Goal: Task Accomplishment & Management: Manage account settings

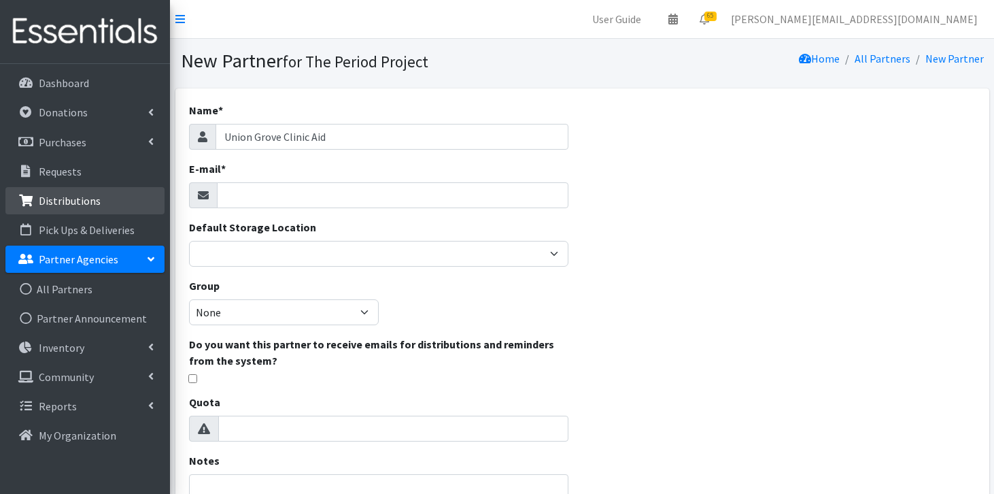
click at [80, 197] on p "Distributions" at bounding box center [70, 201] width 62 height 14
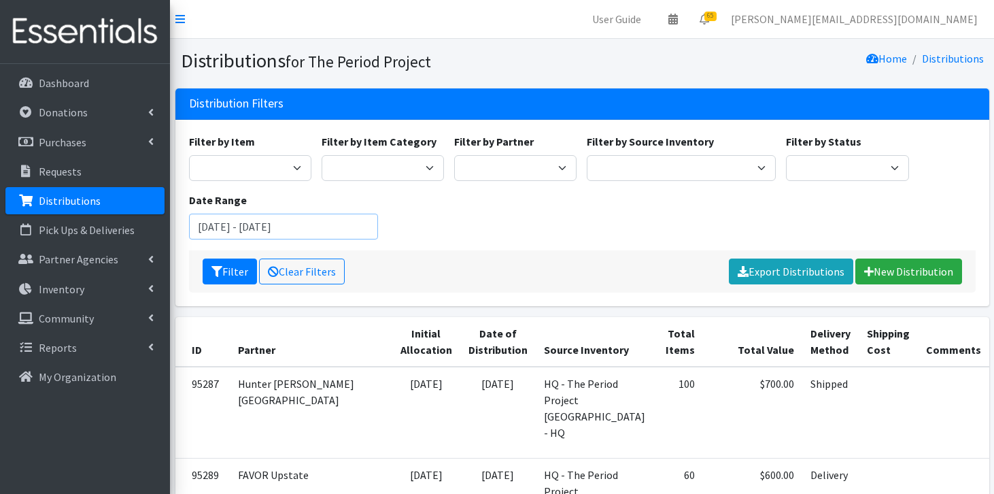
click at [203, 224] on input "June 21, 2025 - September 21, 2025" at bounding box center [283, 226] width 189 height 26
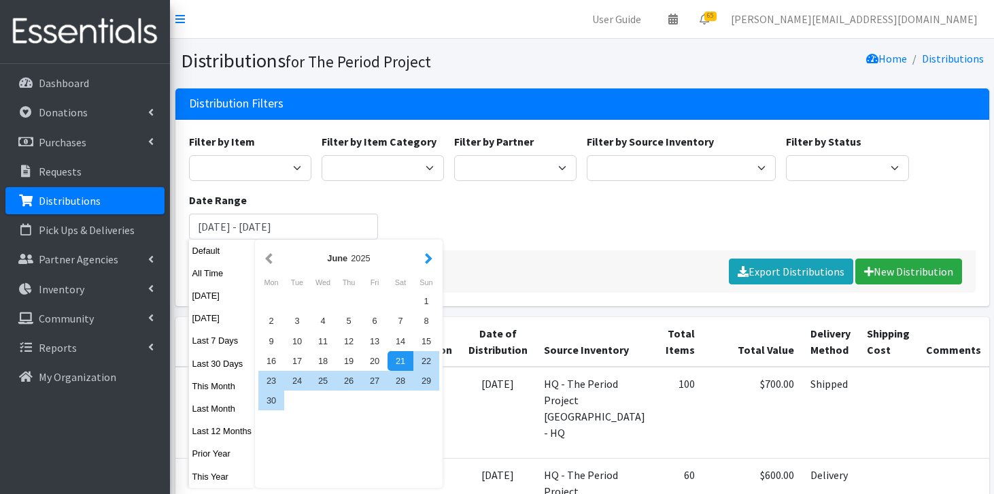
click at [432, 258] on button "button" at bounding box center [429, 258] width 14 height 17
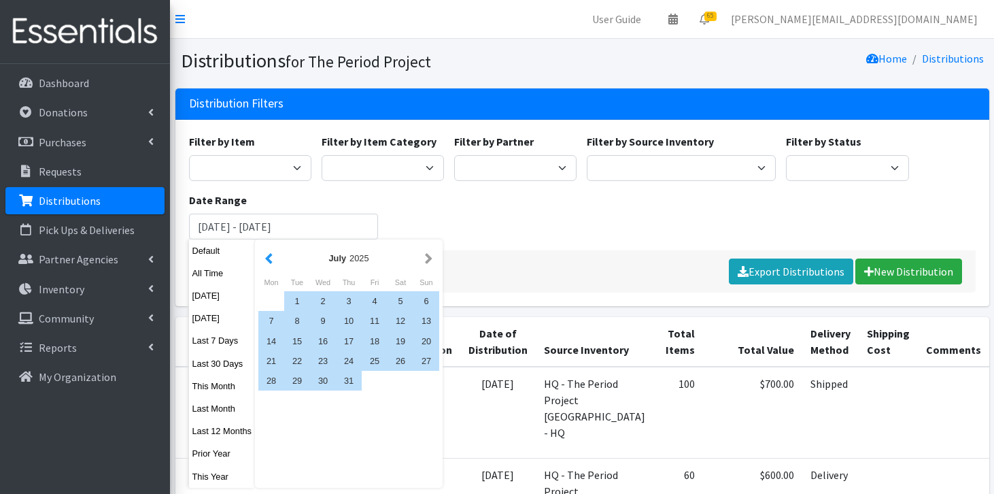
click at [267, 261] on button "button" at bounding box center [269, 258] width 14 height 17
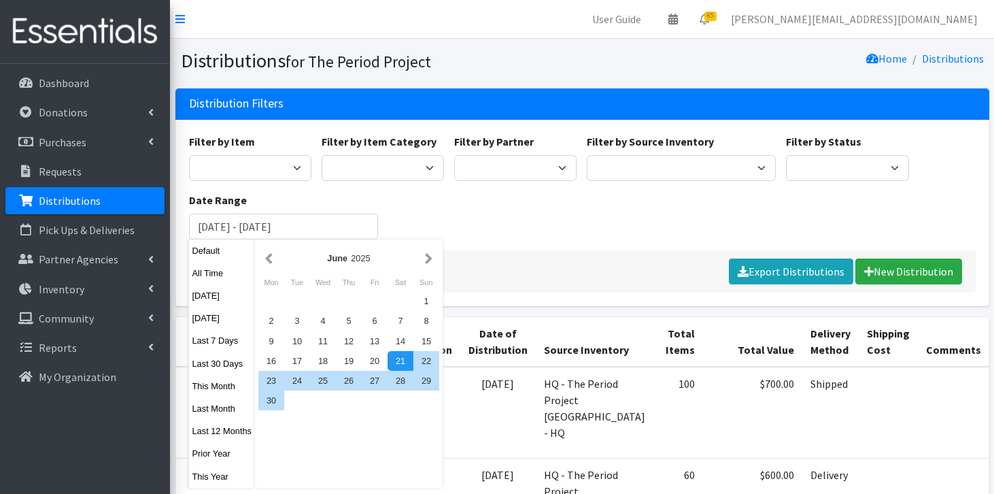
click at [267, 261] on button "button" at bounding box center [269, 258] width 14 height 17
click at [267, 258] on button "button" at bounding box center [269, 258] width 14 height 17
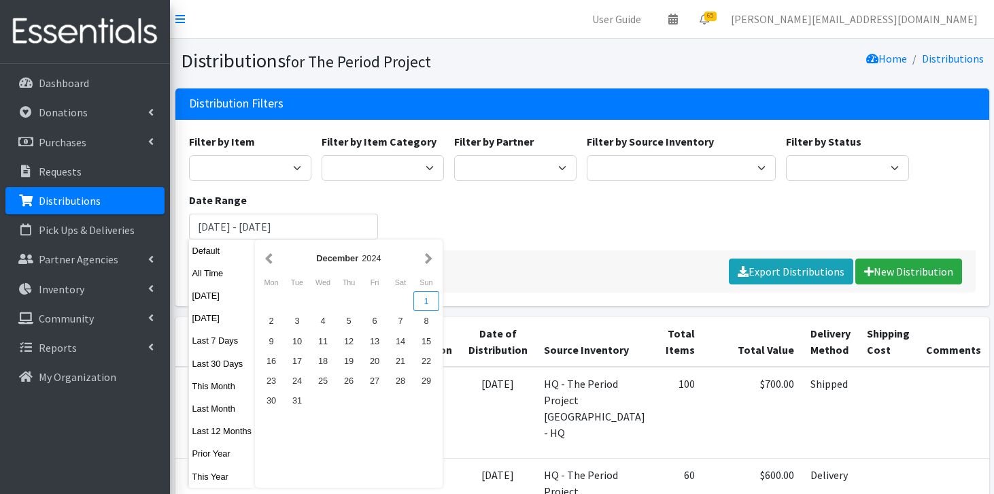
click at [430, 301] on div "1" at bounding box center [426, 301] width 26 height 20
click at [432, 260] on button "button" at bounding box center [429, 258] width 14 height 17
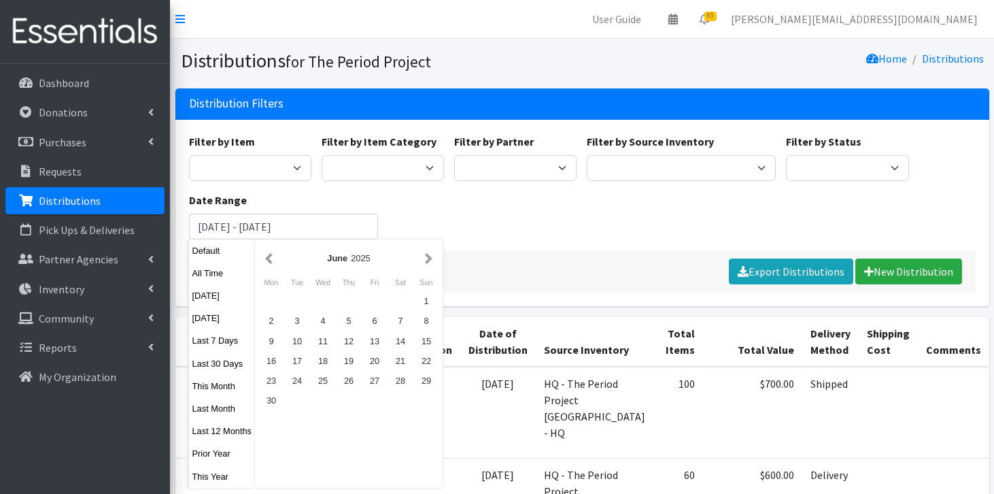
click at [432, 260] on button "button" at bounding box center [429, 258] width 14 height 17
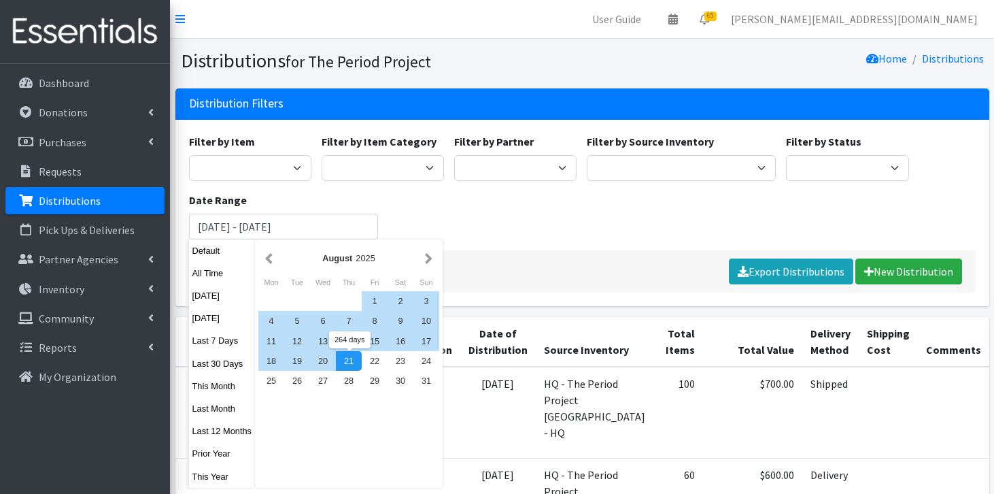
click at [348, 366] on div "21" at bounding box center [349, 361] width 26 height 20
type input "December 1, 2024 - August 21, 2025"
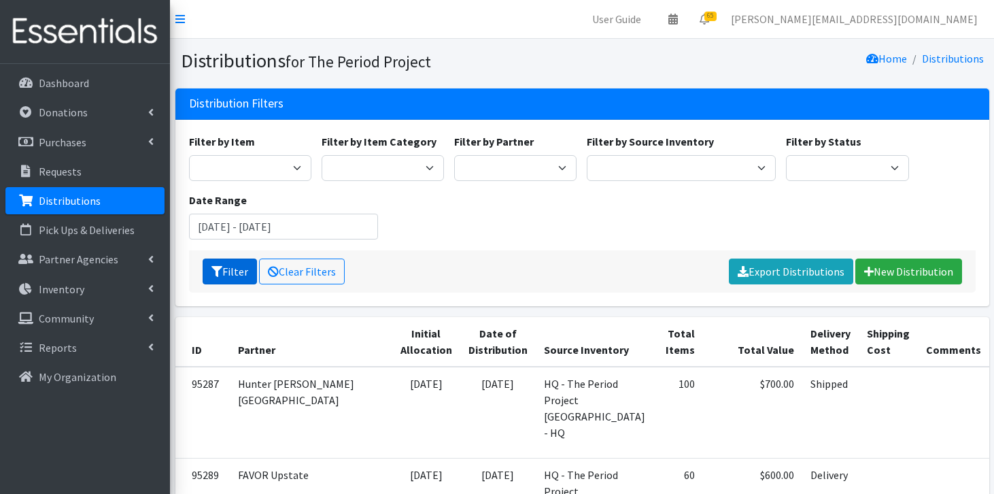
click at [243, 275] on button "Filter" at bounding box center [230, 271] width 54 height 26
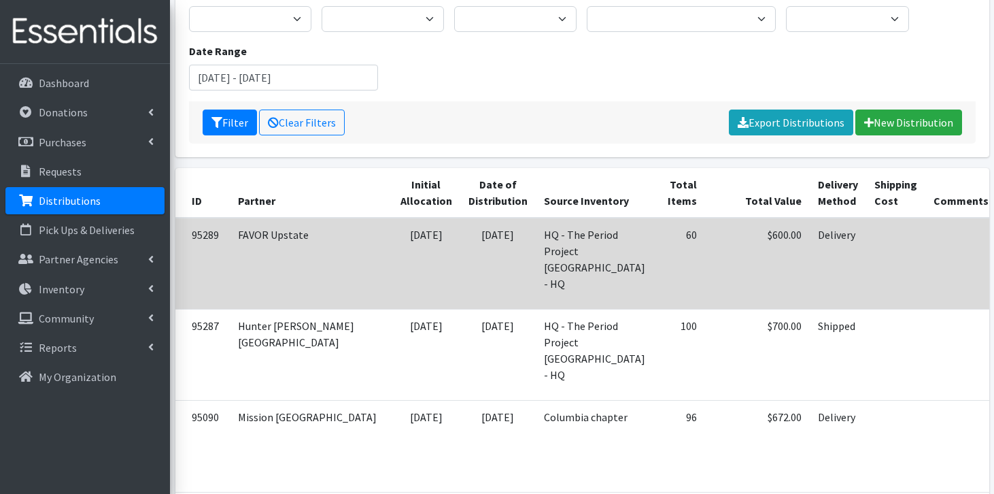
scroll to position [222, 0]
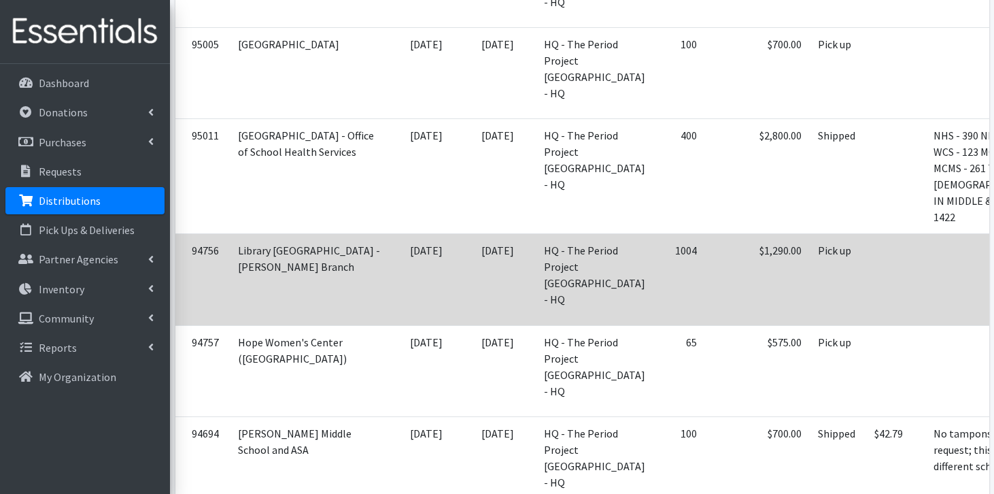
scroll to position [977, 0]
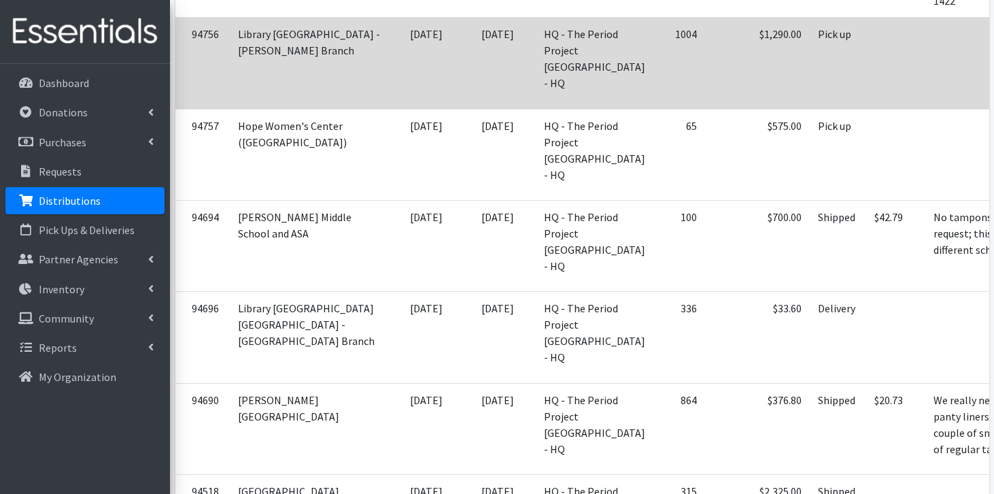
scroll to position [1135, 0]
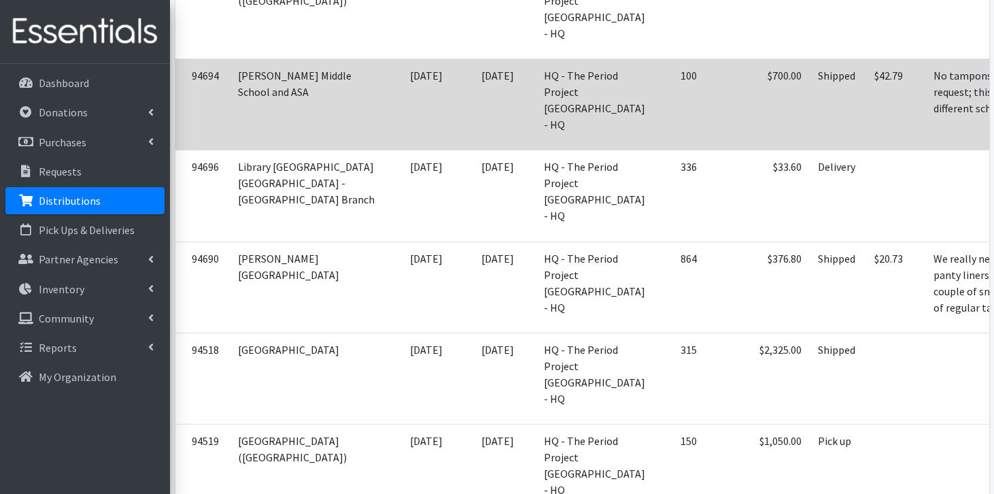
scroll to position [1290, 0]
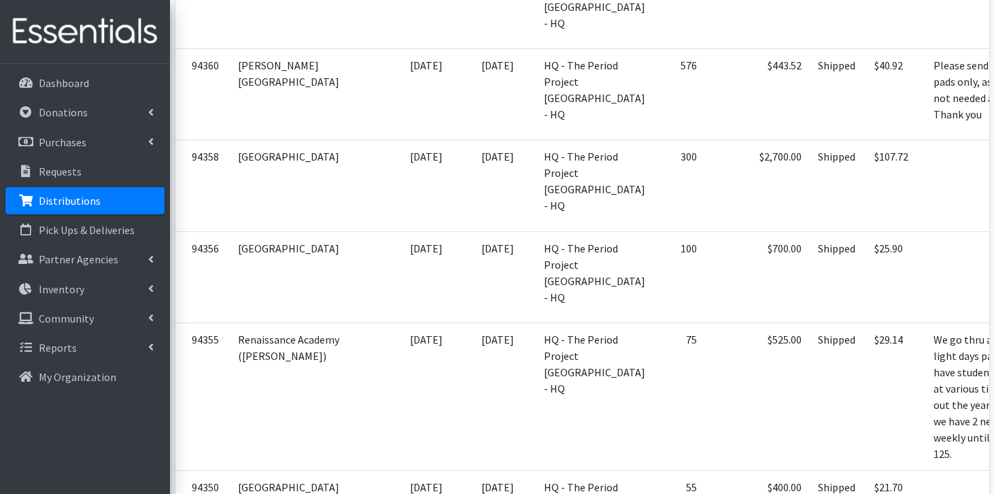
scroll to position [1981, 0]
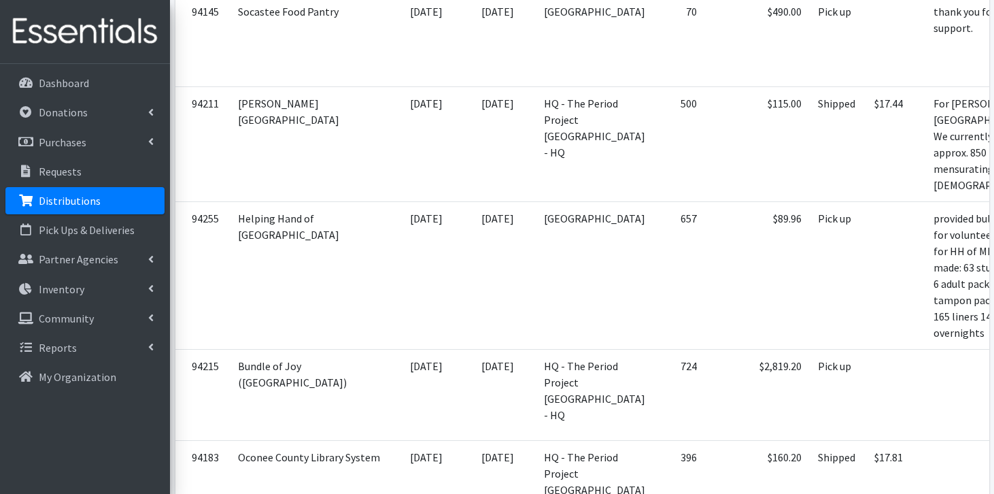
scroll to position [2823, 0]
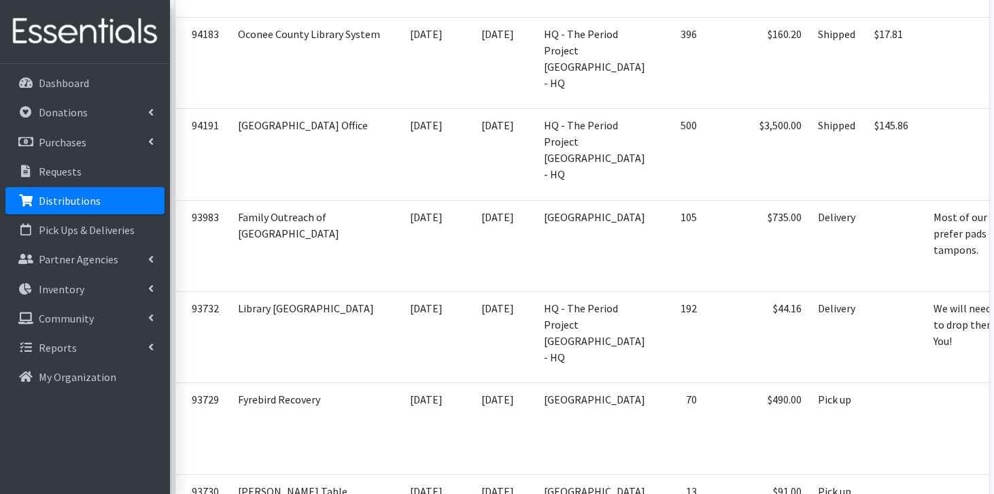
scroll to position [3280, 0]
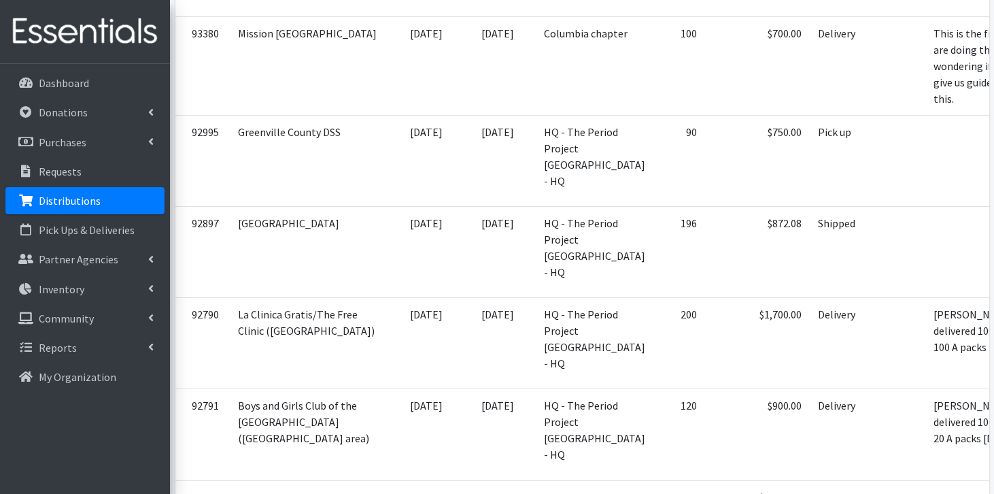
scroll to position [4358, 0]
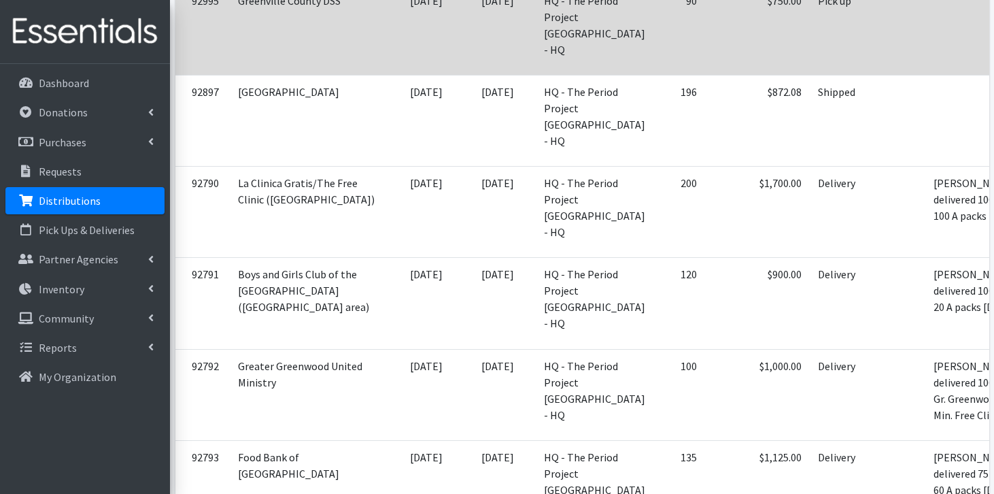
scroll to position [4509, 0]
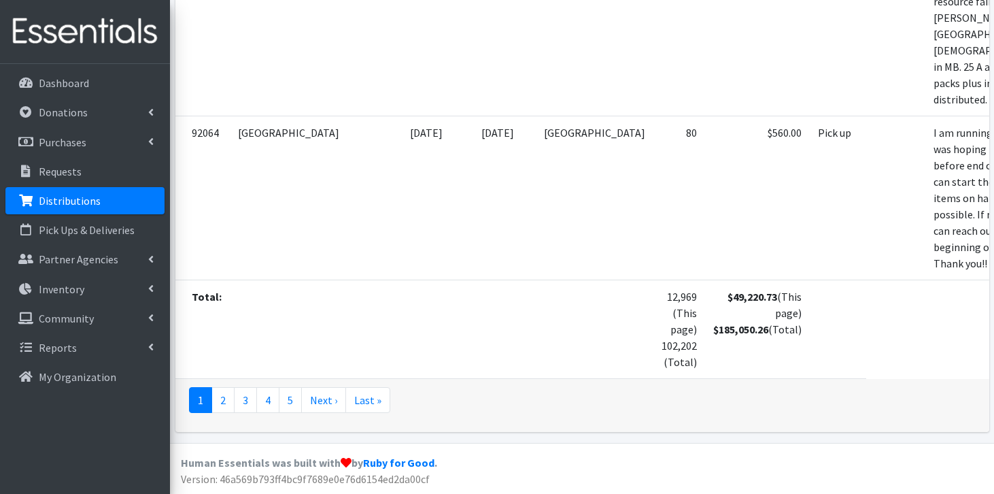
scroll to position [5700, 0]
click at [226, 403] on link "2" at bounding box center [222, 400] width 23 height 26
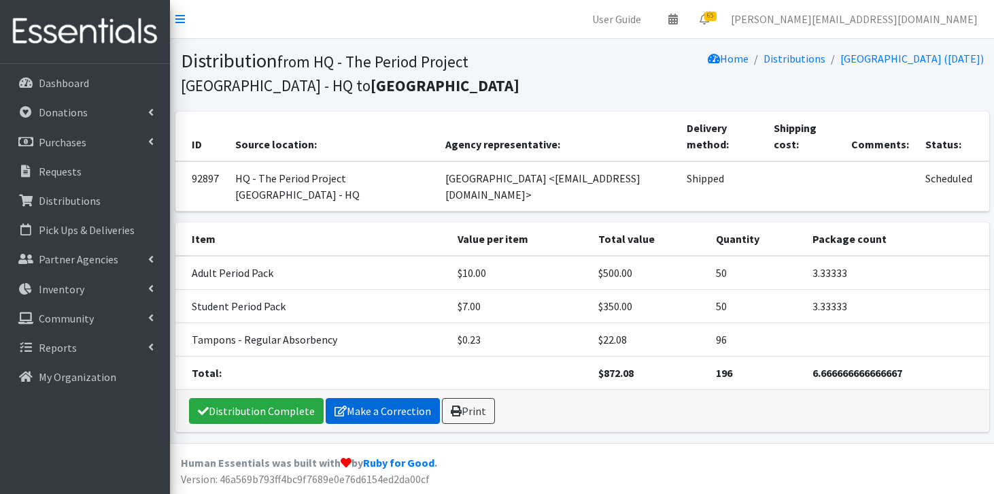
click at [383, 411] on link "Make a Correction" at bounding box center [383, 411] width 114 height 26
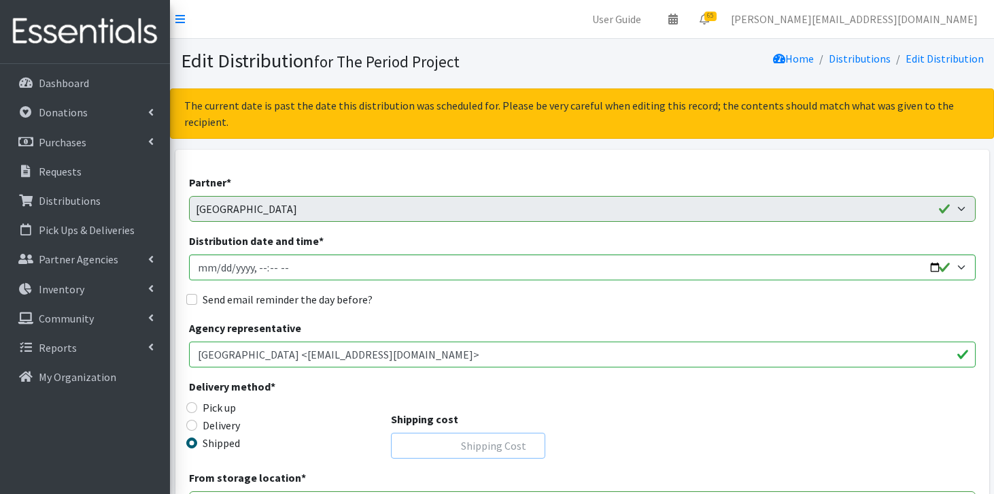
click at [451, 433] on input "Shipping cost" at bounding box center [468, 445] width 154 height 26
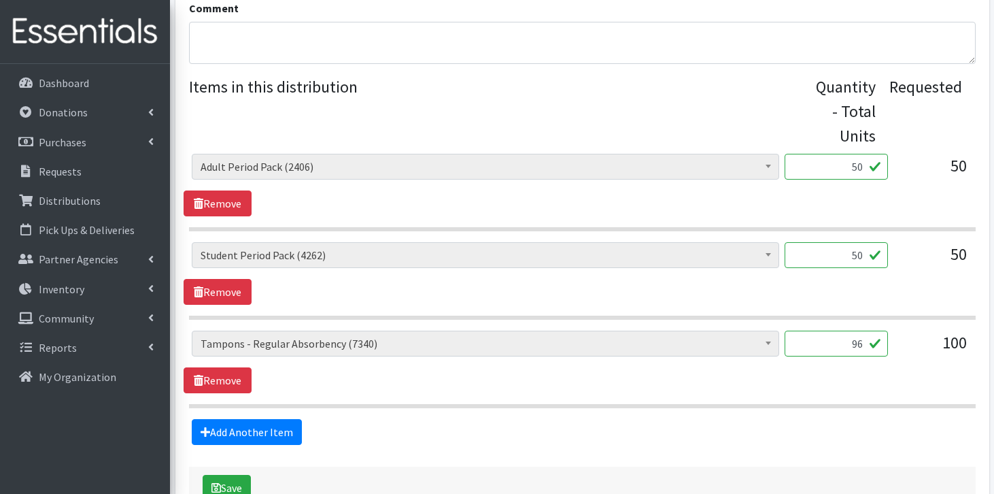
scroll to position [601, 0]
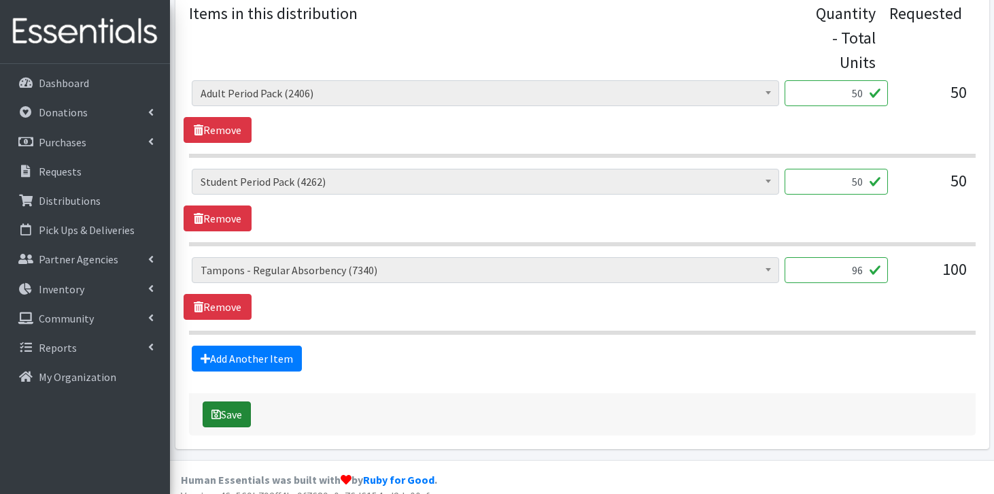
type input "25.90"
click at [220, 409] on icon "submit" at bounding box center [216, 414] width 10 height 11
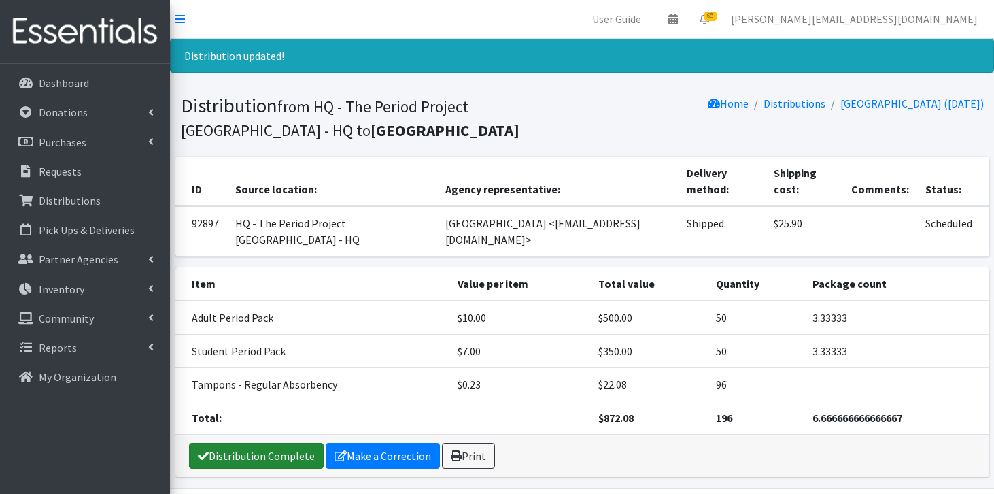
click at [231, 449] on link "Distribution Complete" at bounding box center [256, 456] width 135 height 26
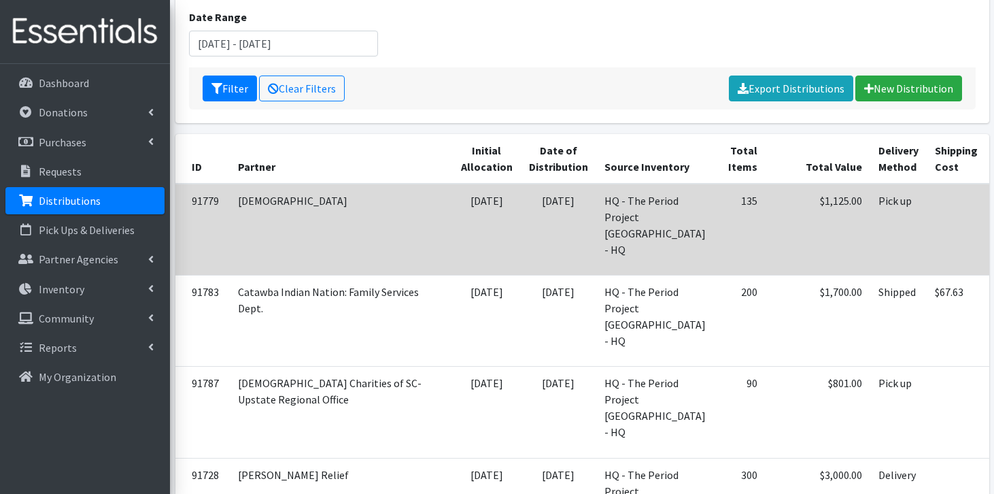
scroll to position [182, 0]
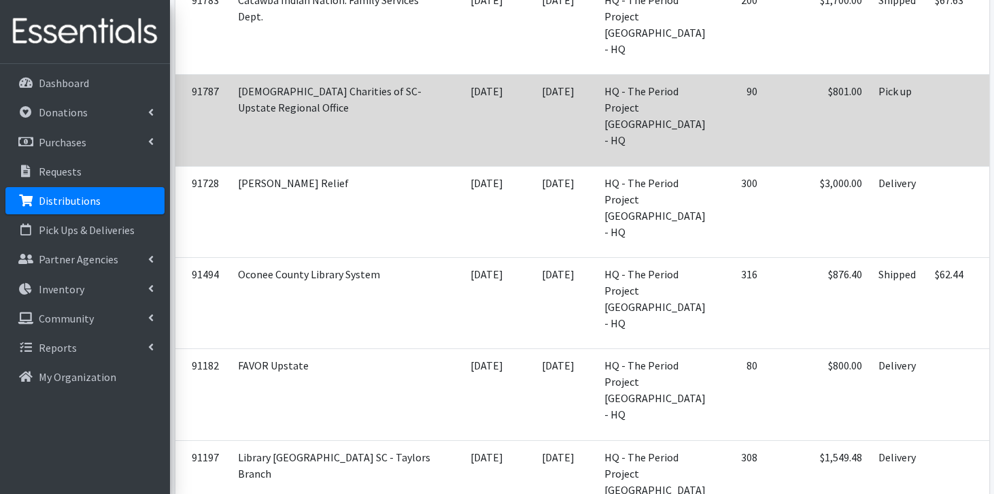
scroll to position [500, 0]
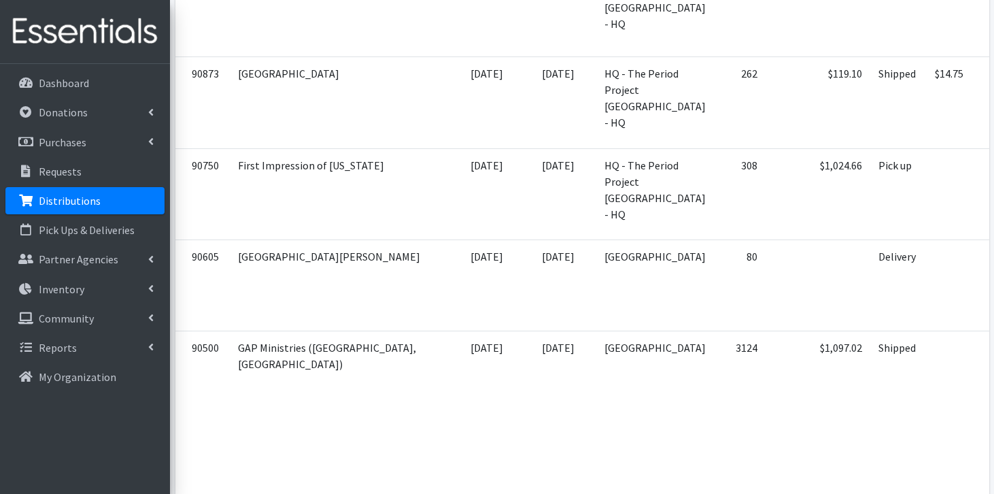
scroll to position [1140, 0]
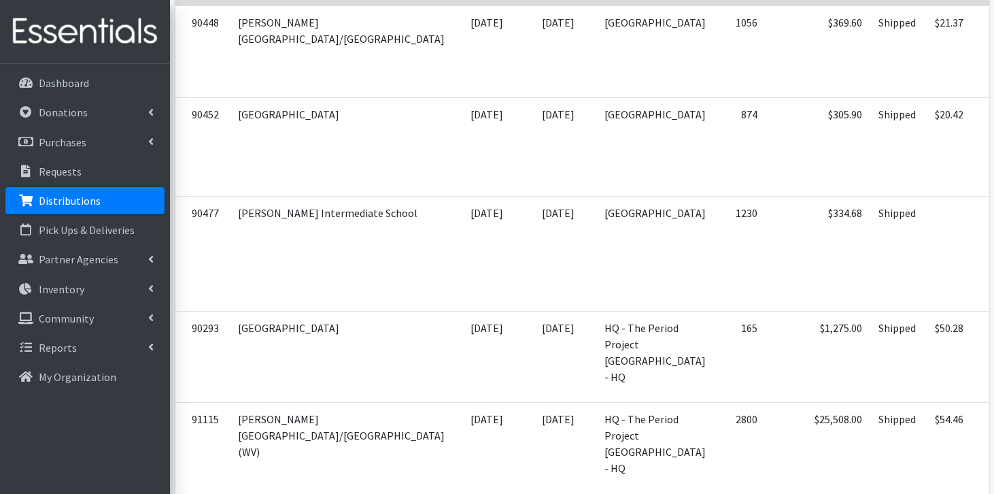
scroll to position [1748, 0]
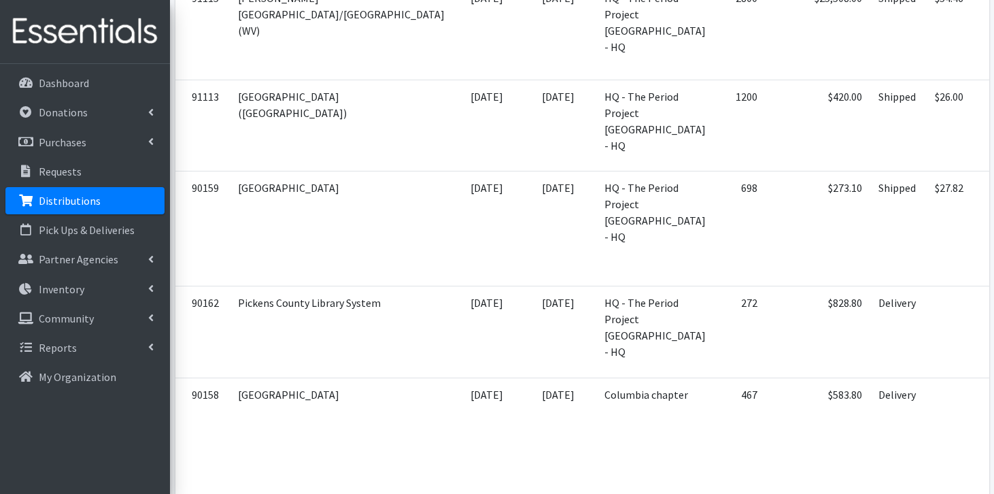
scroll to position [2149, 0]
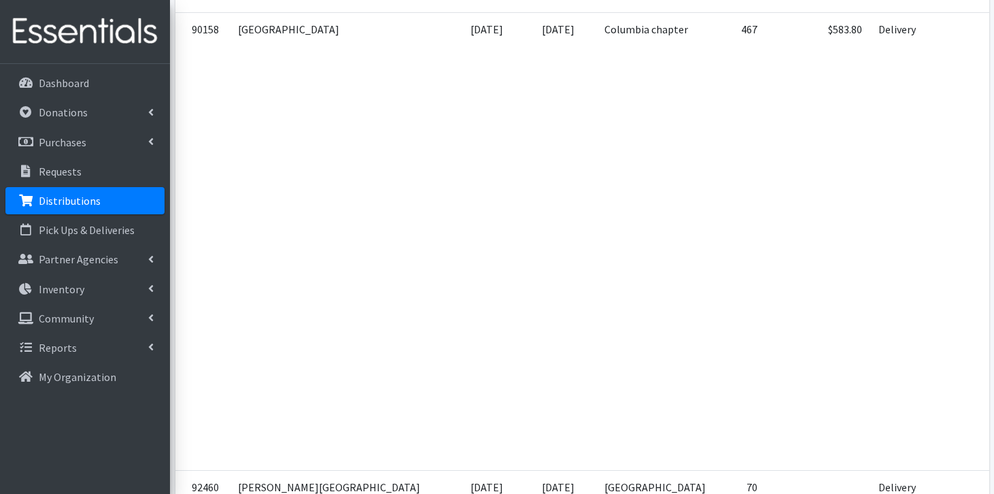
scroll to position [2516, 0]
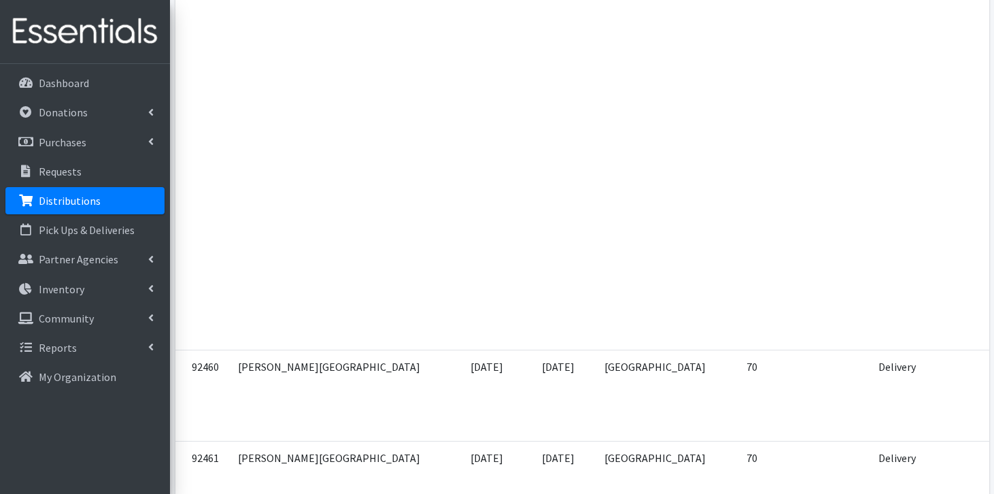
scroll to position [2633, 0]
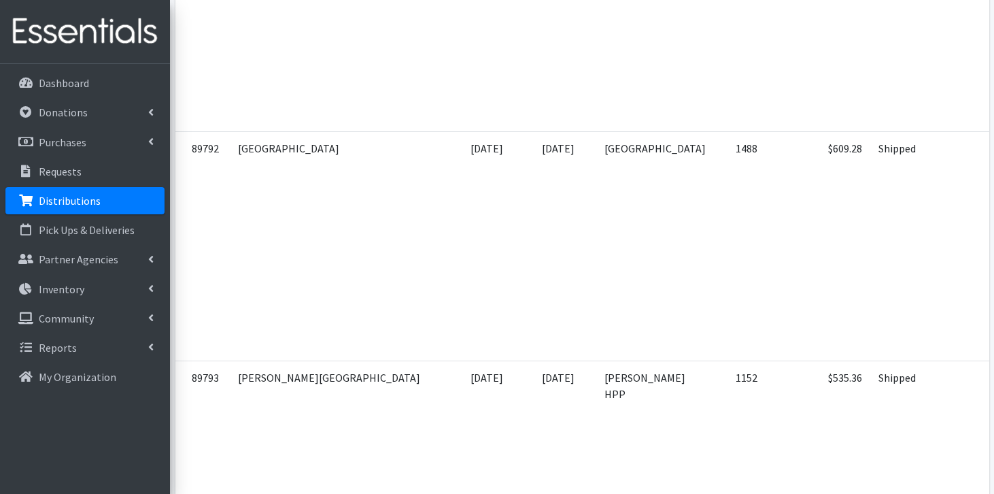
scroll to position [4804, 0]
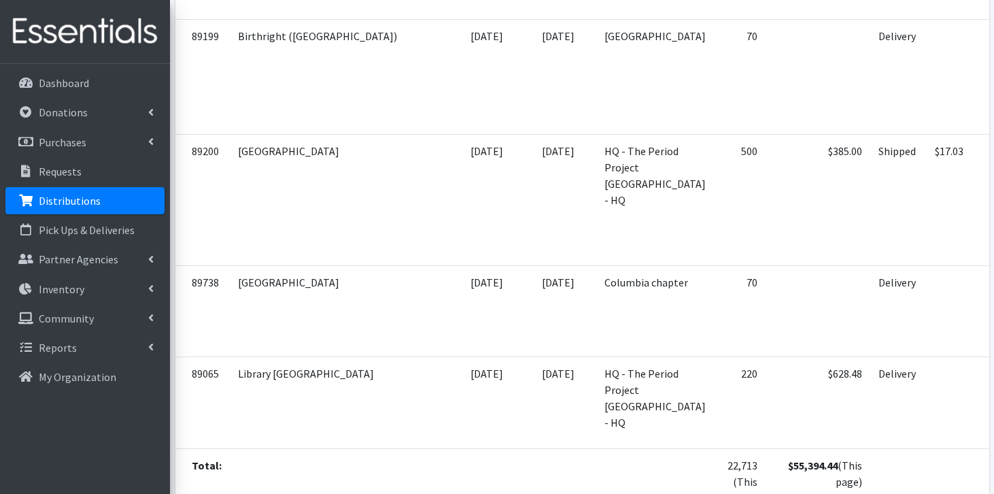
scroll to position [5495, 0]
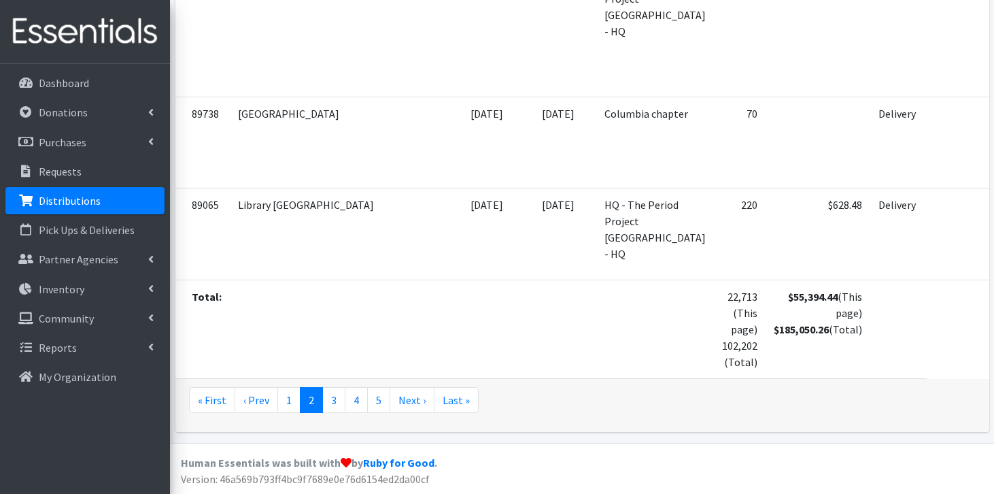
scroll to position [6998, 0]
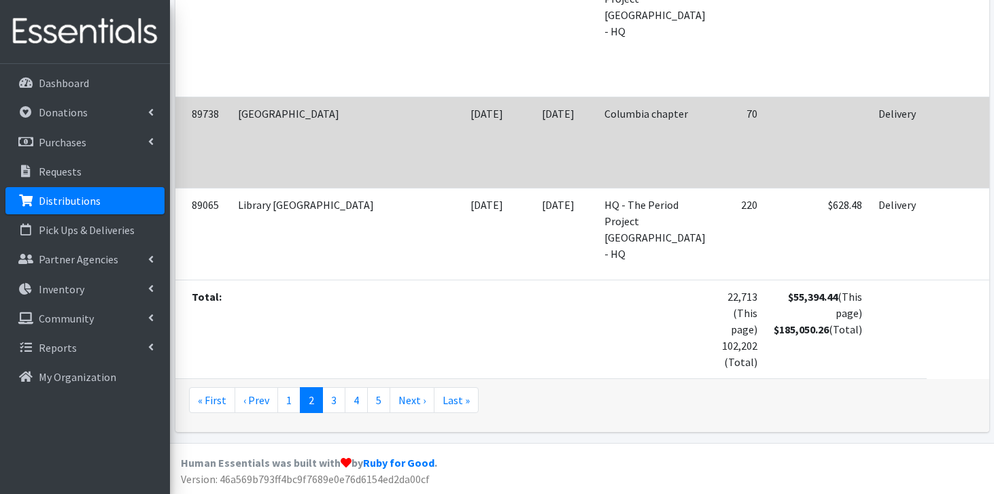
scroll to position [7232, 0]
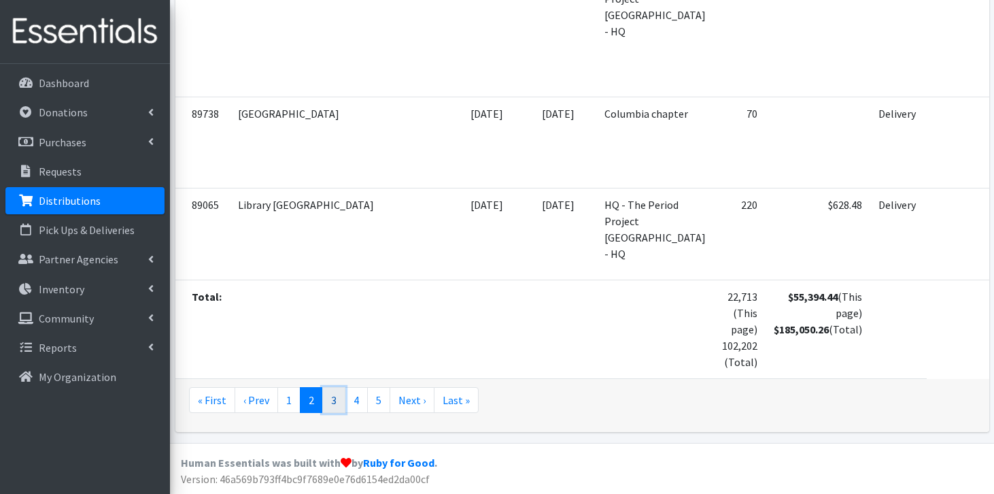
click at [328, 413] on link "3" at bounding box center [333, 400] width 23 height 26
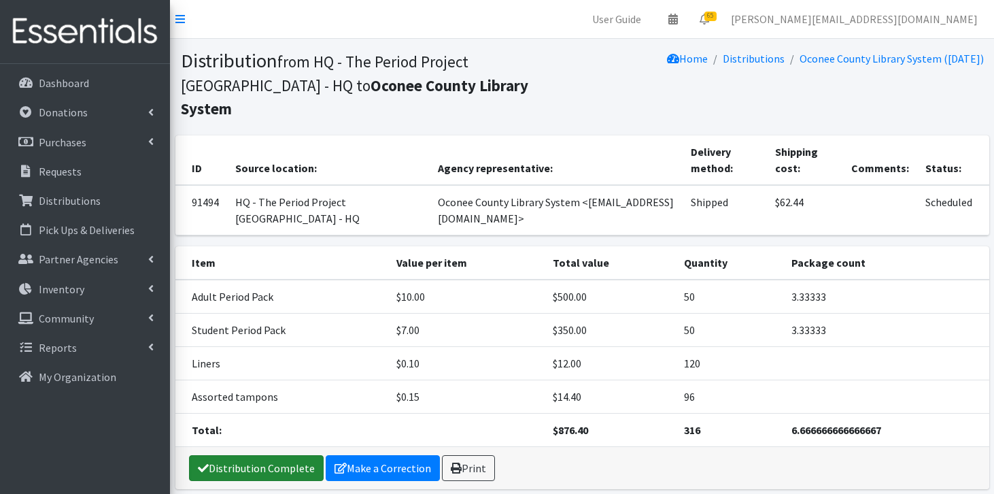
click at [226, 455] on link "Distribution Complete" at bounding box center [256, 468] width 135 height 26
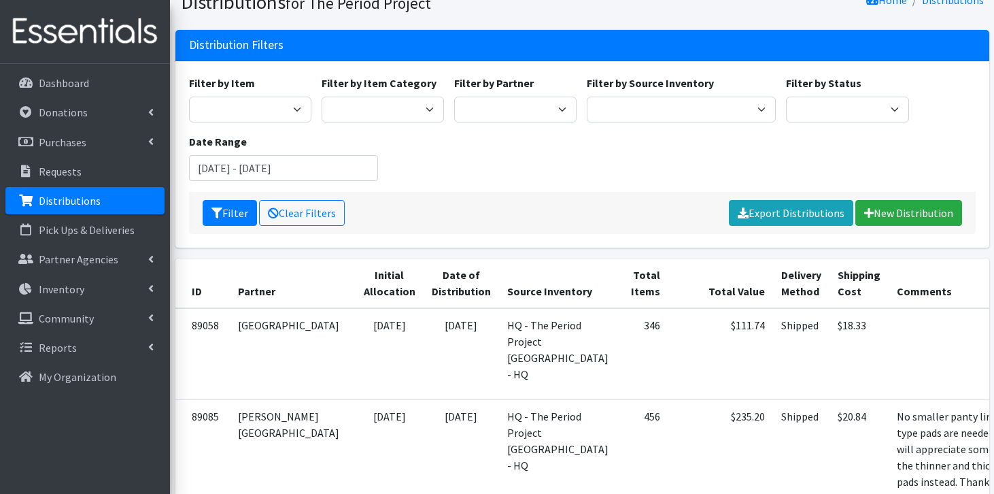
scroll to position [80, 0]
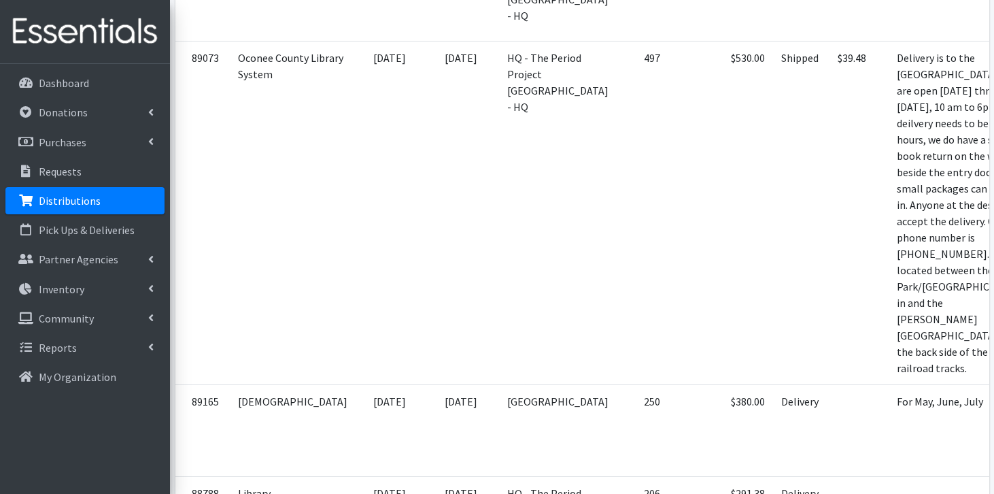
scroll to position [668, 0]
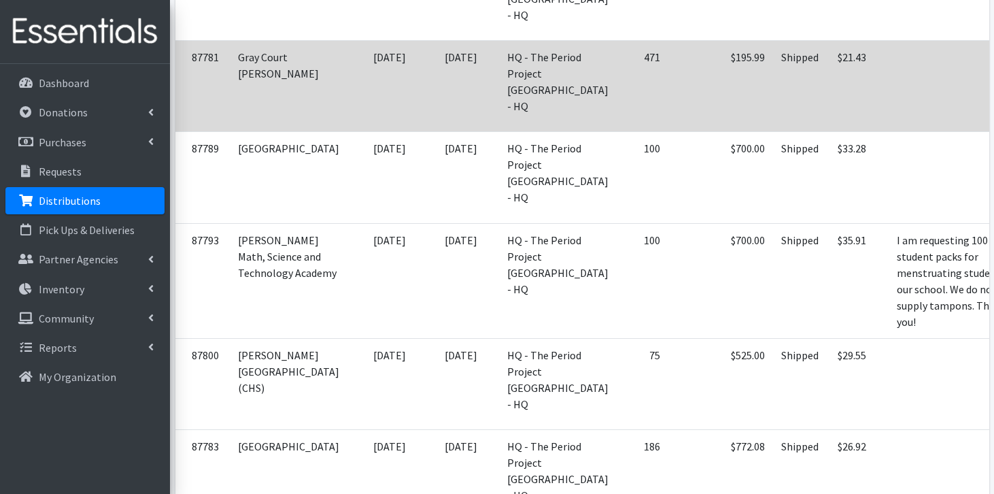
scroll to position [1791, 0]
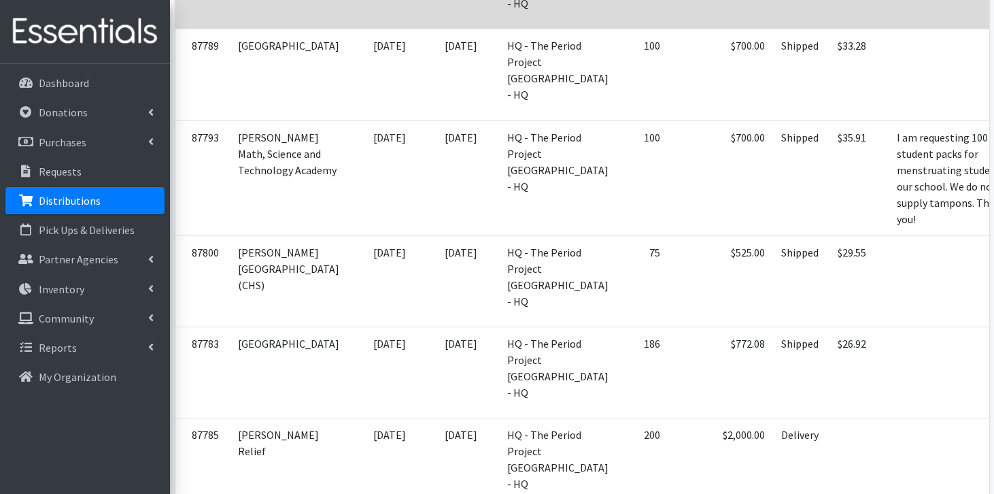
scroll to position [1863, 0]
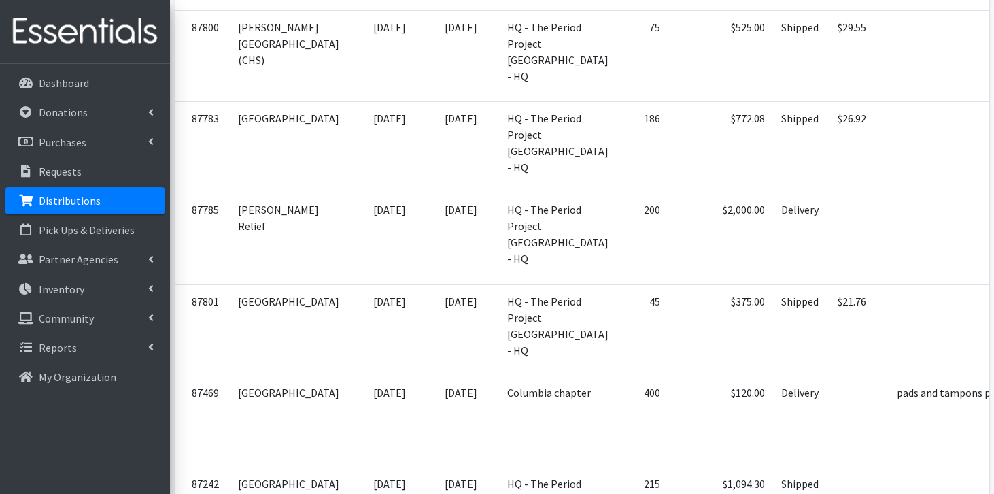
scroll to position [2066, 0]
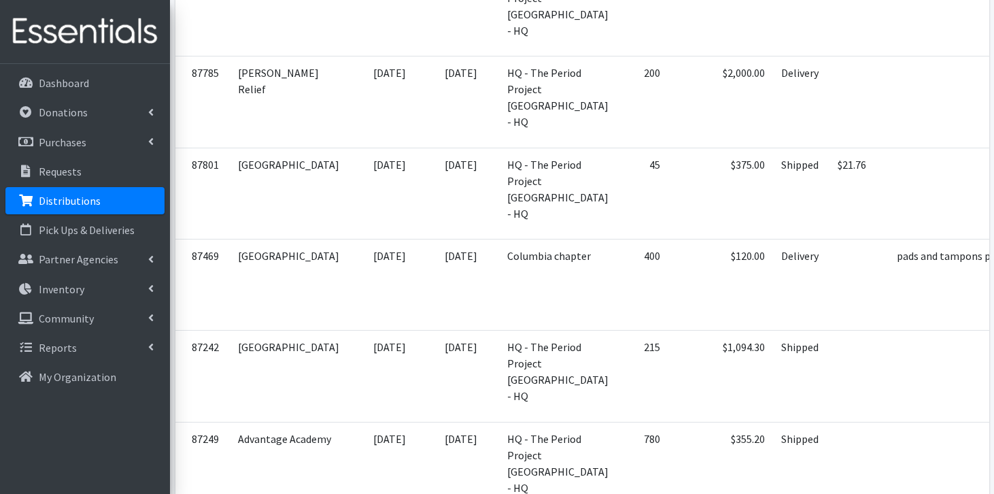
scroll to position [2202, 0]
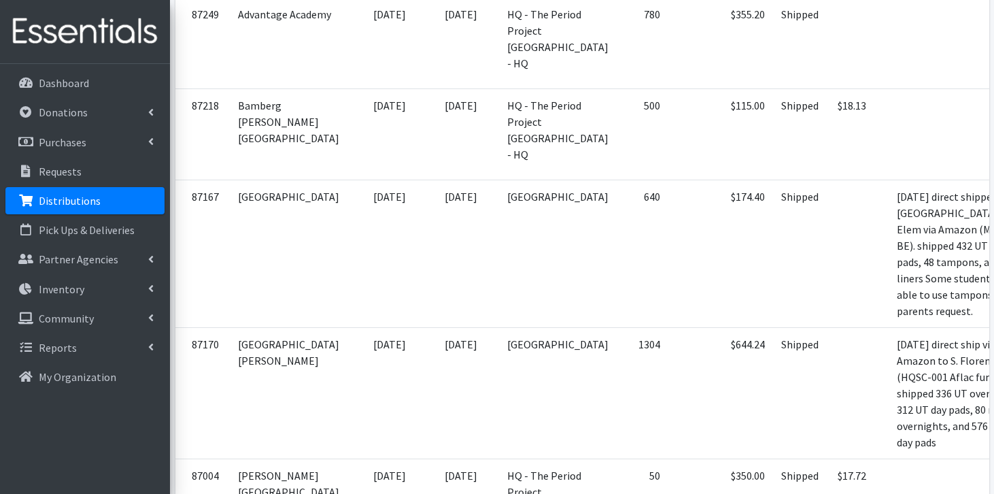
scroll to position [2635, 0]
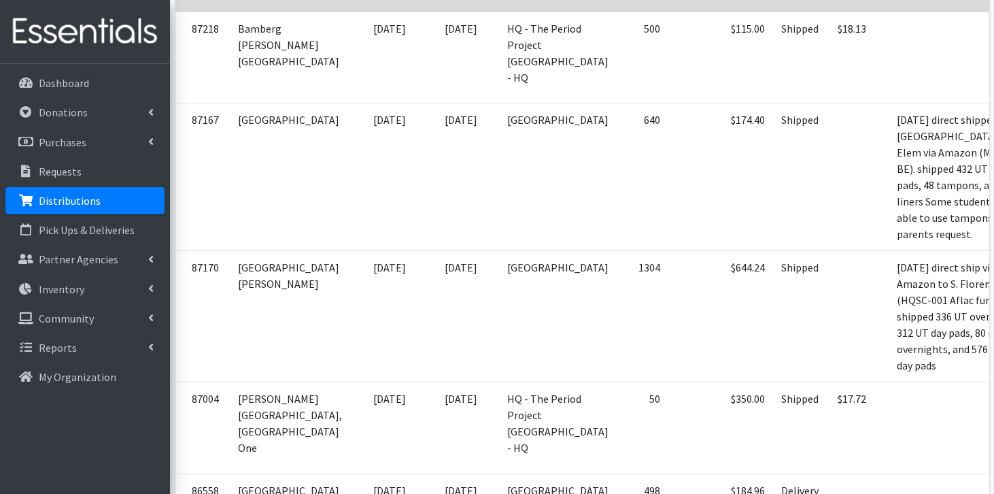
scroll to position [2755, 0]
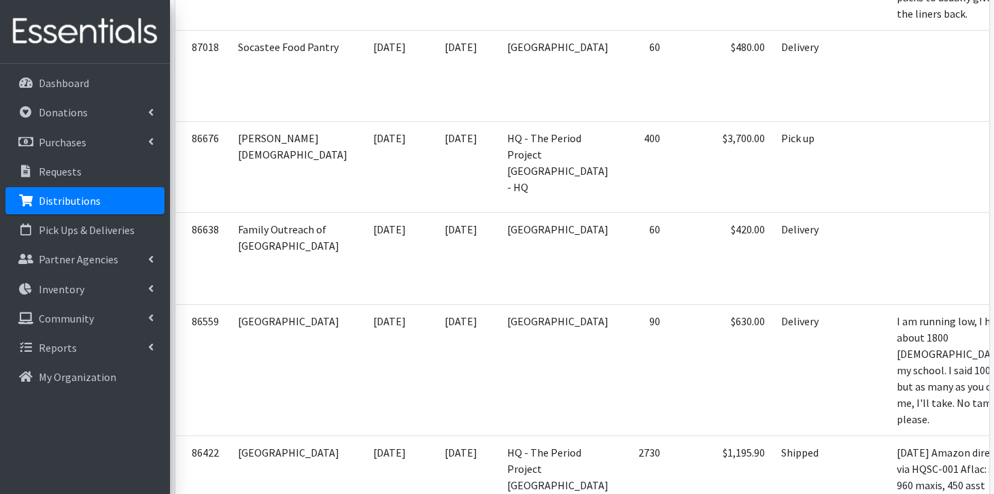
scroll to position [4560, 0]
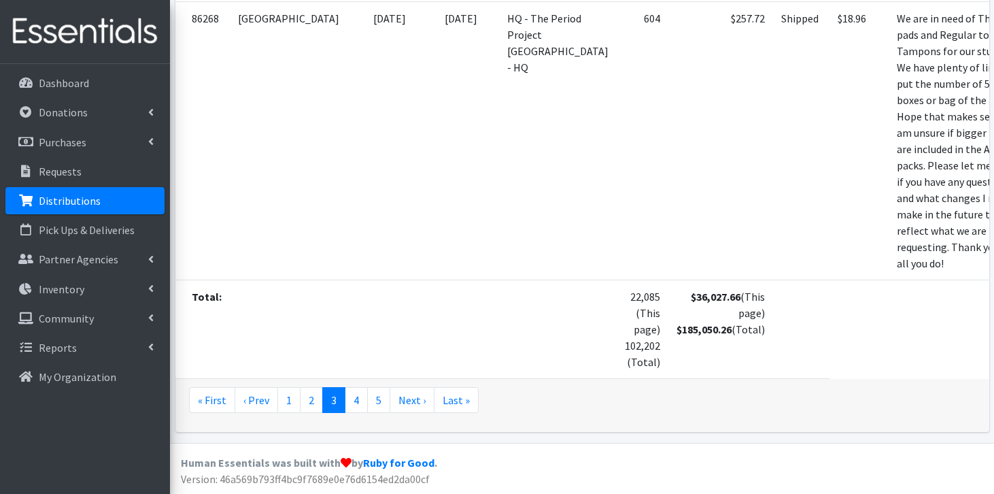
scroll to position [5851, 0]
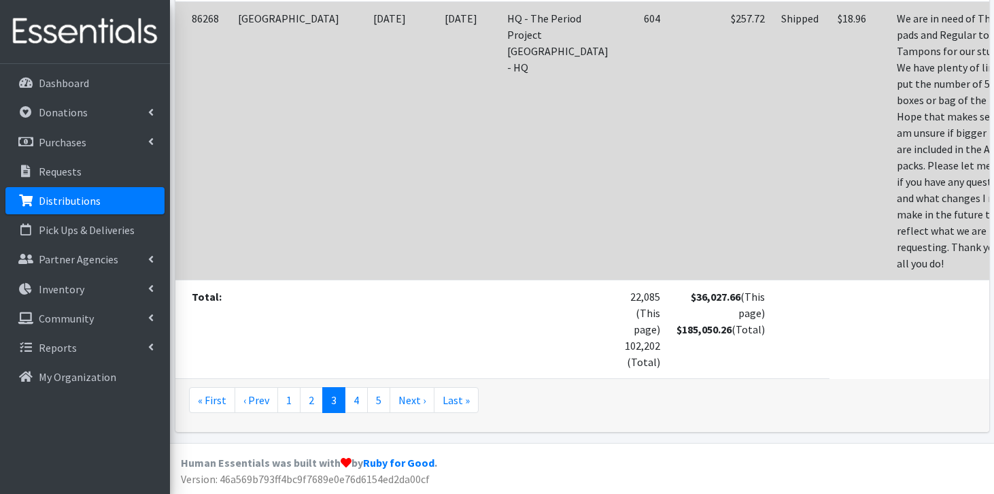
scroll to position [6363, 0]
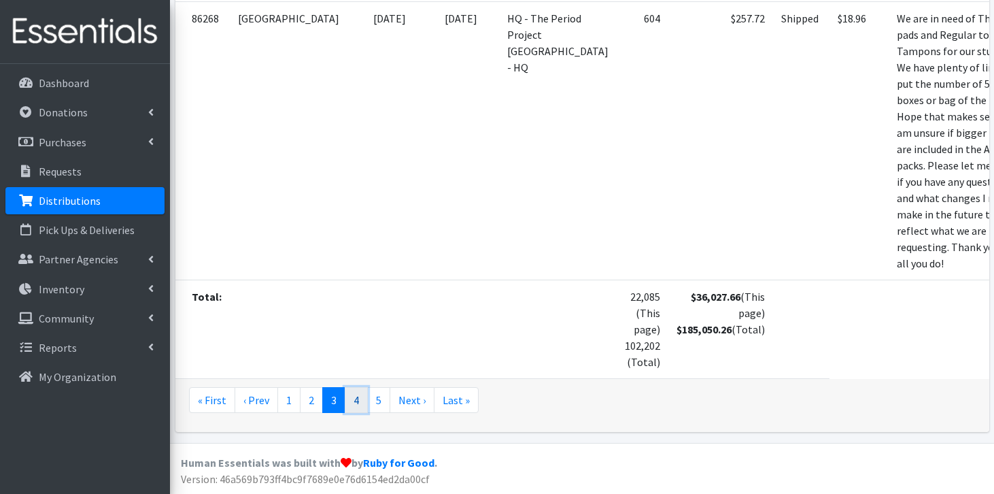
click at [350, 395] on link "4" at bounding box center [356, 400] width 23 height 26
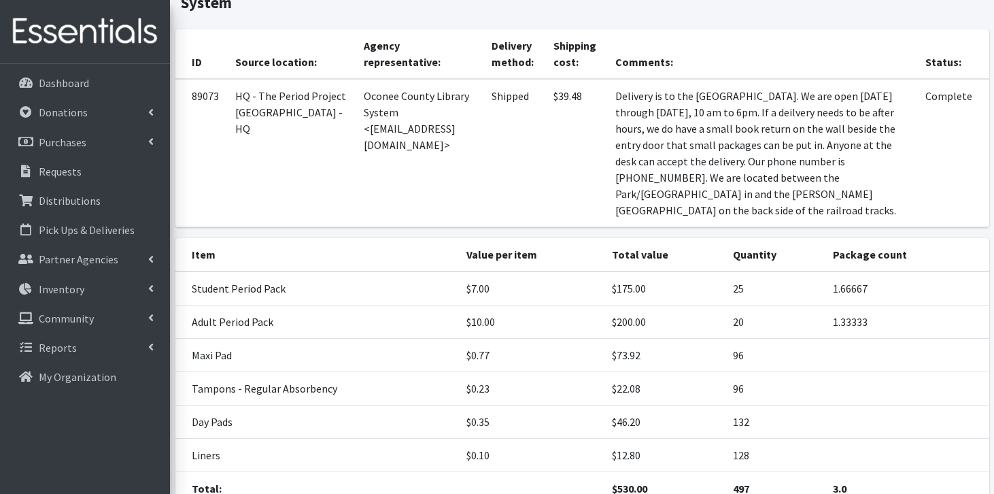
scroll to position [122, 0]
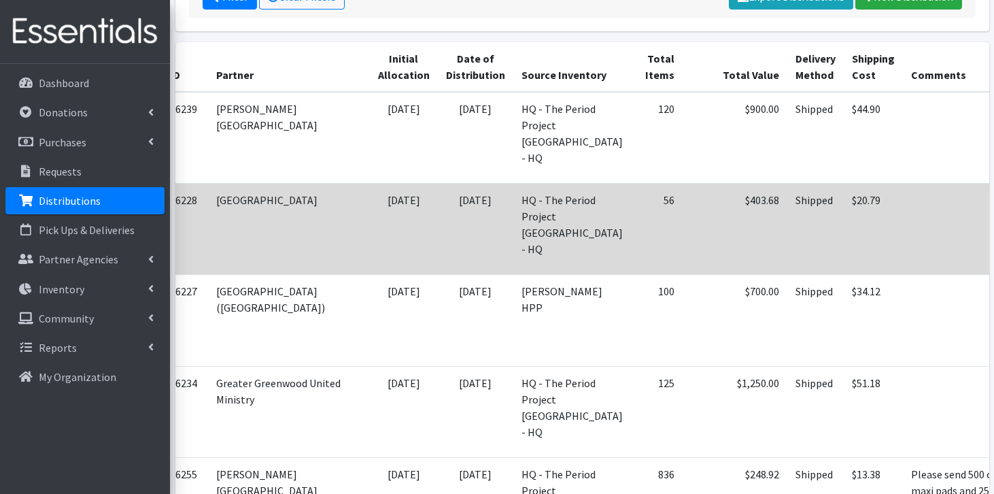
scroll to position [0, 25]
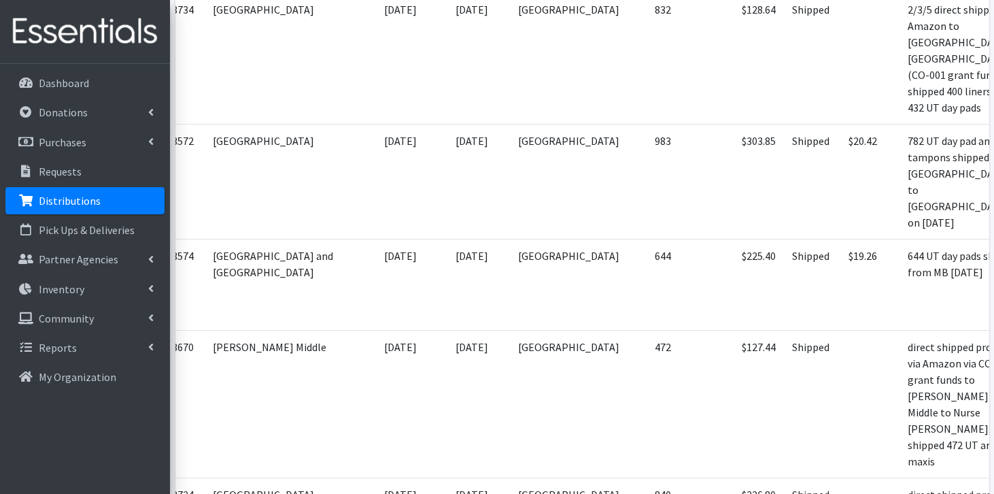
scroll to position [4279, 0]
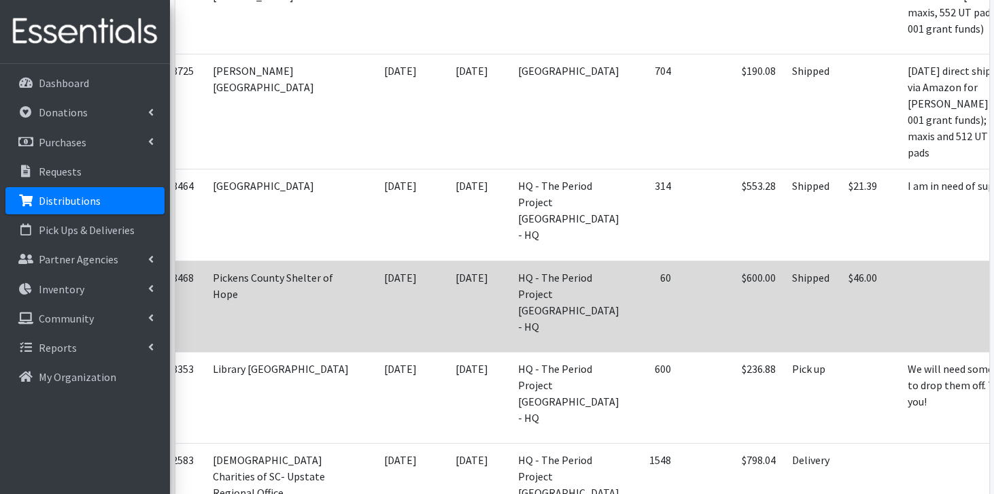
scroll to position [4780, 0]
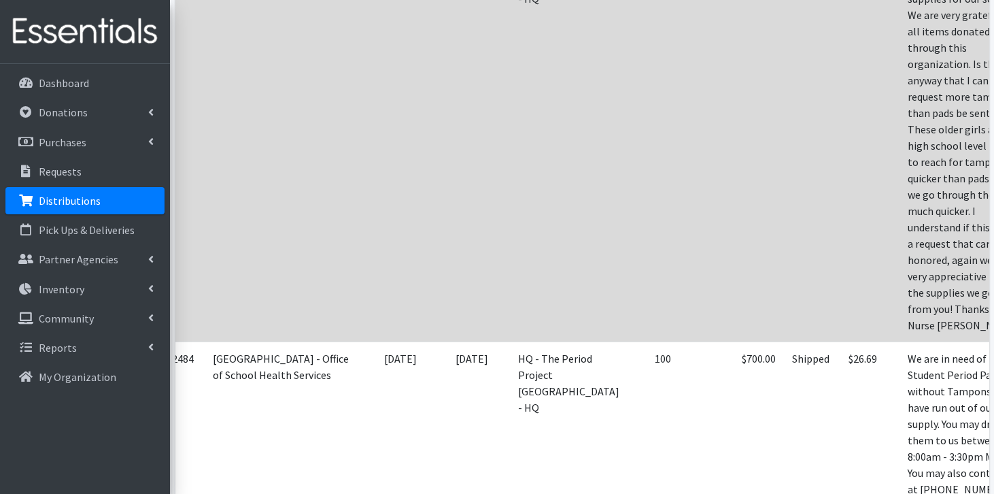
scroll to position [5588, 0]
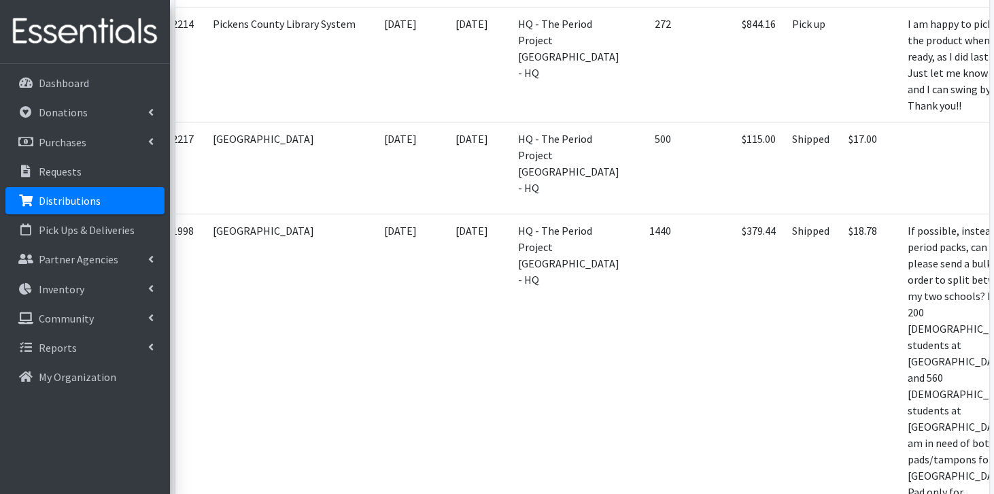
scroll to position [6284, 0]
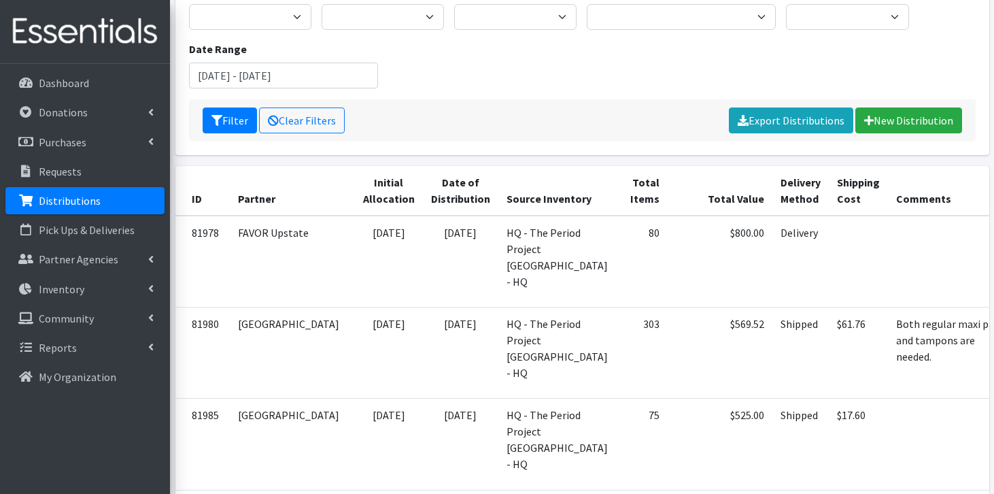
scroll to position [211, 0]
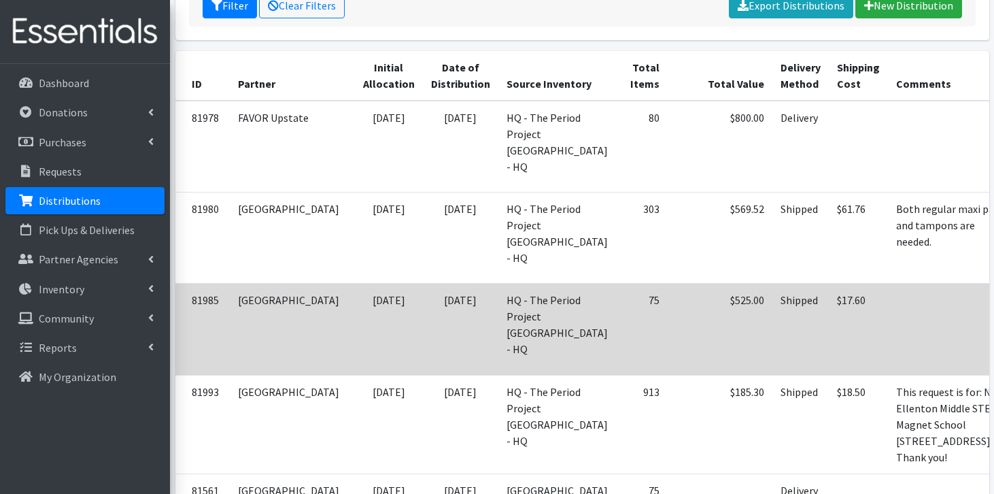
scroll to position [279, 0]
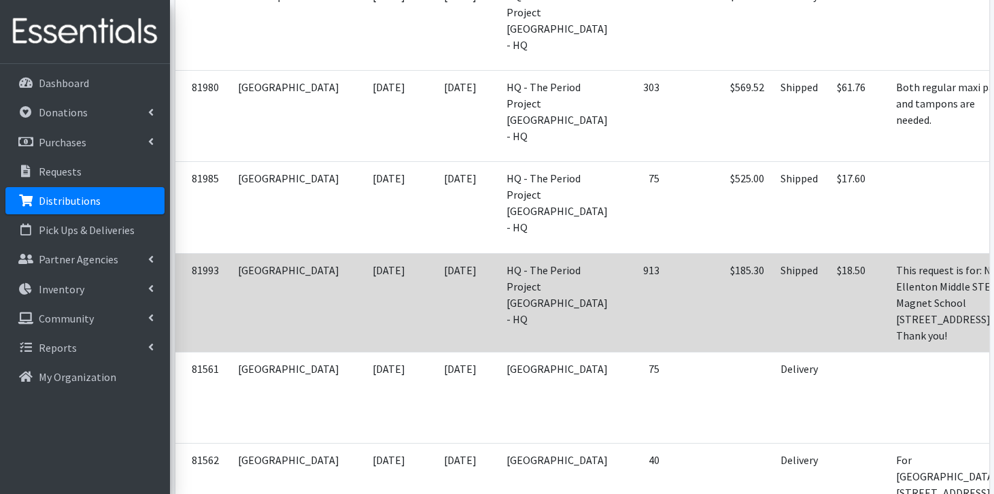
scroll to position [388, 0]
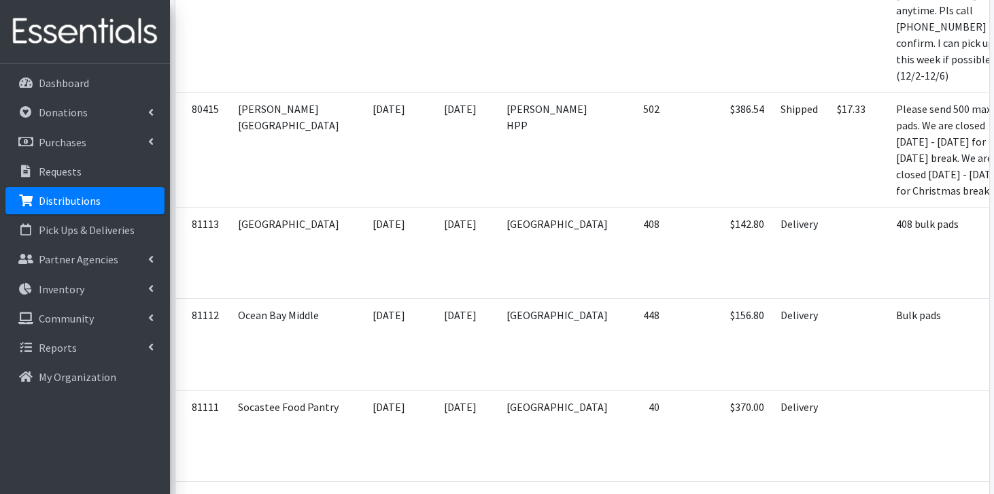
scroll to position [3262, 0]
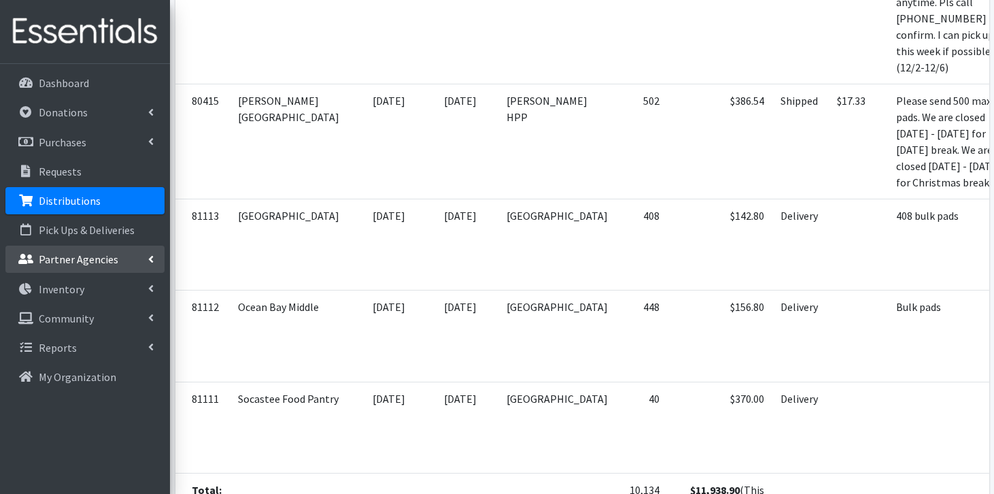
click at [83, 253] on p "Partner Agencies" at bounding box center [79, 259] width 80 height 14
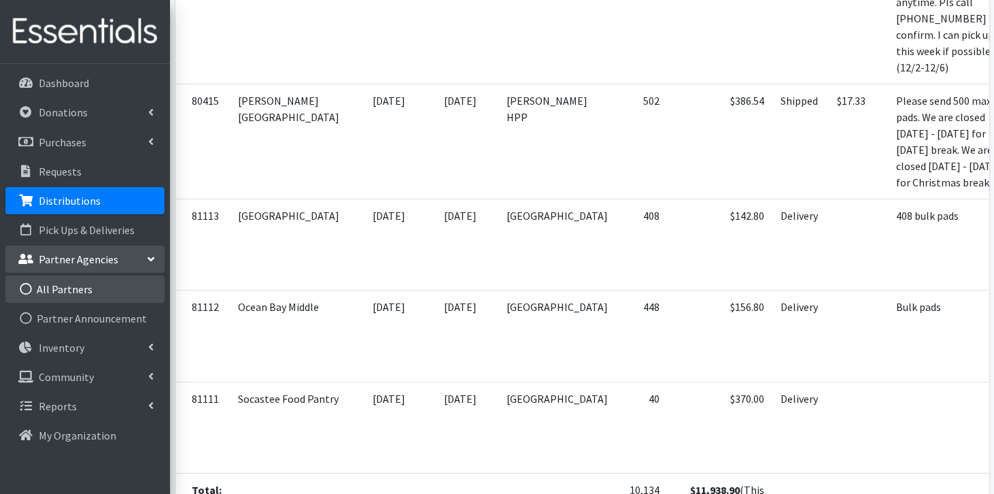
click at [78, 286] on link "All Partners" at bounding box center [84, 288] width 159 height 27
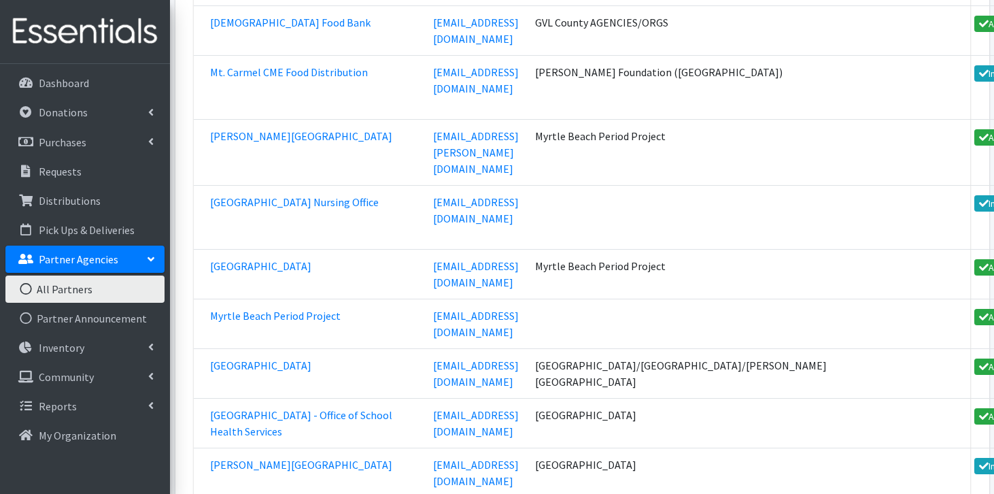
scroll to position [31153, 0]
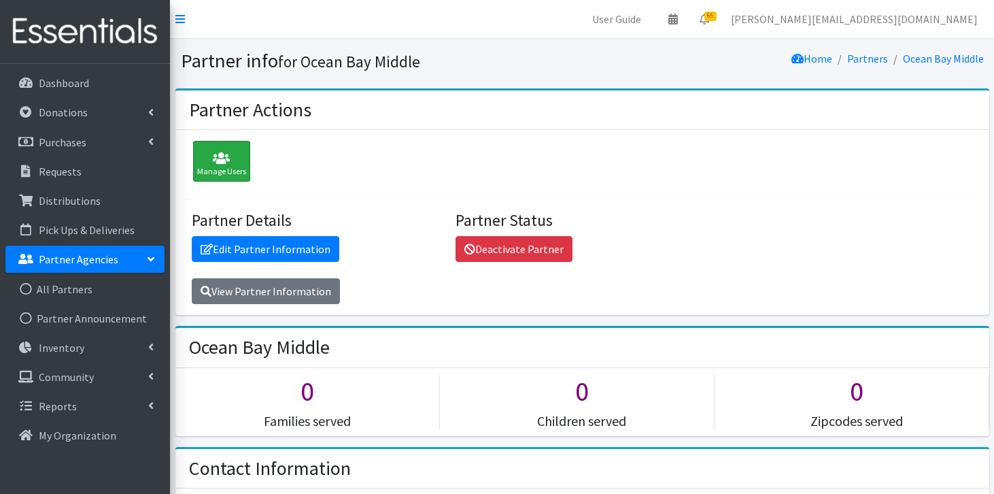
click at [208, 158] on icon at bounding box center [221, 159] width 49 height 14
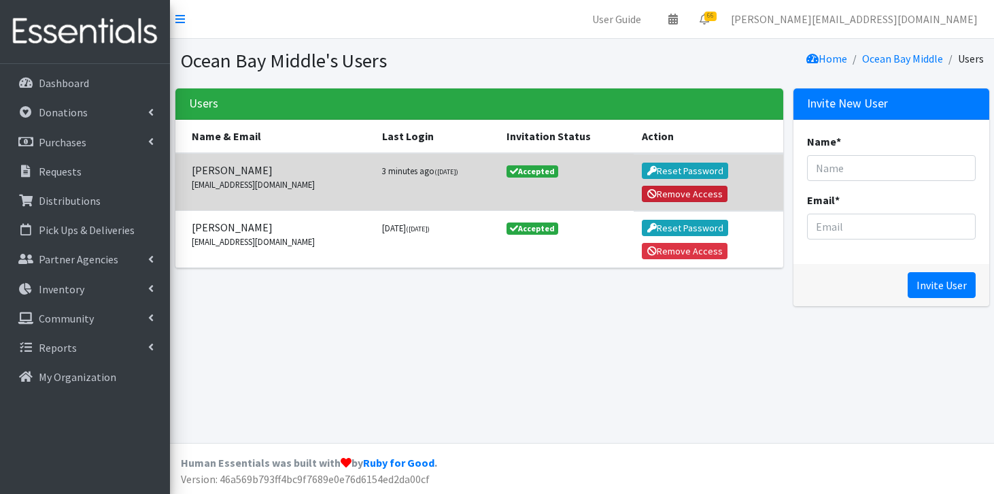
click at [683, 191] on button "Remove Access" at bounding box center [685, 194] width 86 height 16
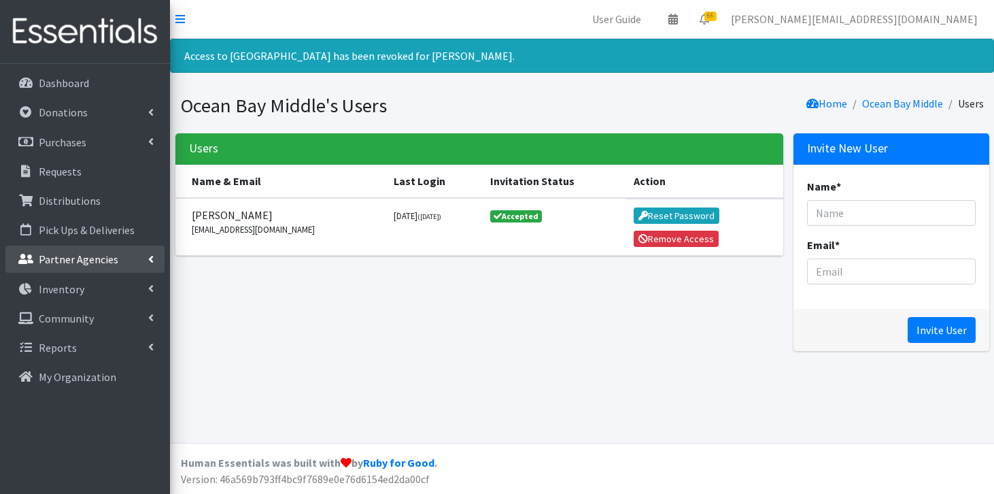
click at [81, 269] on link "Partner Agencies" at bounding box center [84, 258] width 159 height 27
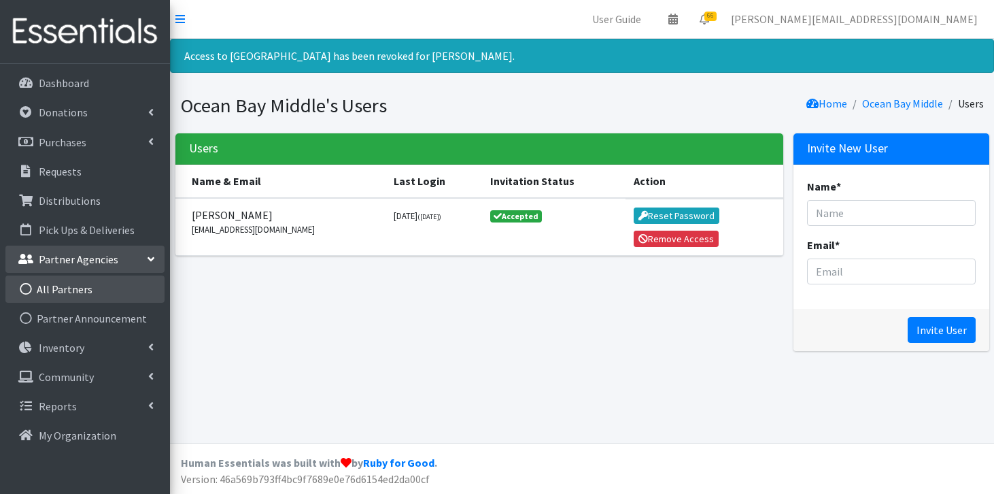
click at [84, 296] on link "All Partners" at bounding box center [84, 288] width 159 height 27
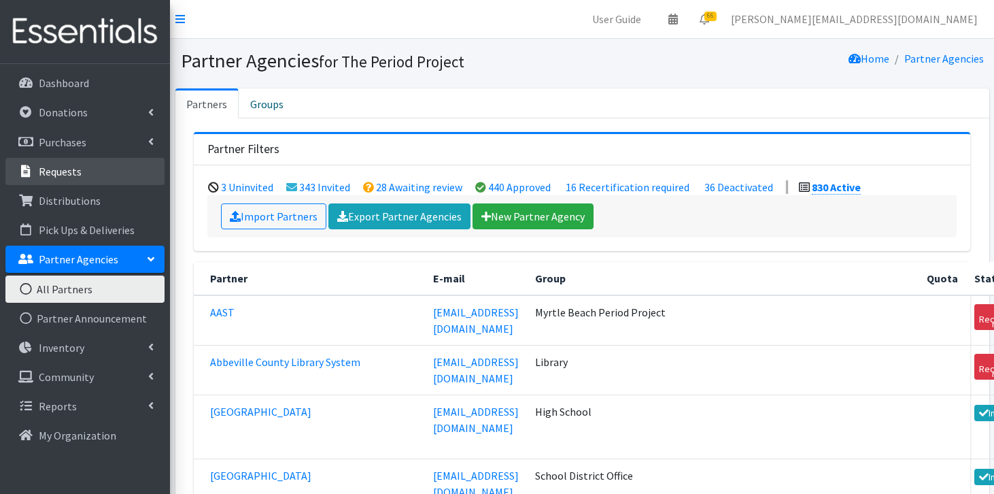
click at [55, 173] on p "Requests" at bounding box center [60, 172] width 43 height 14
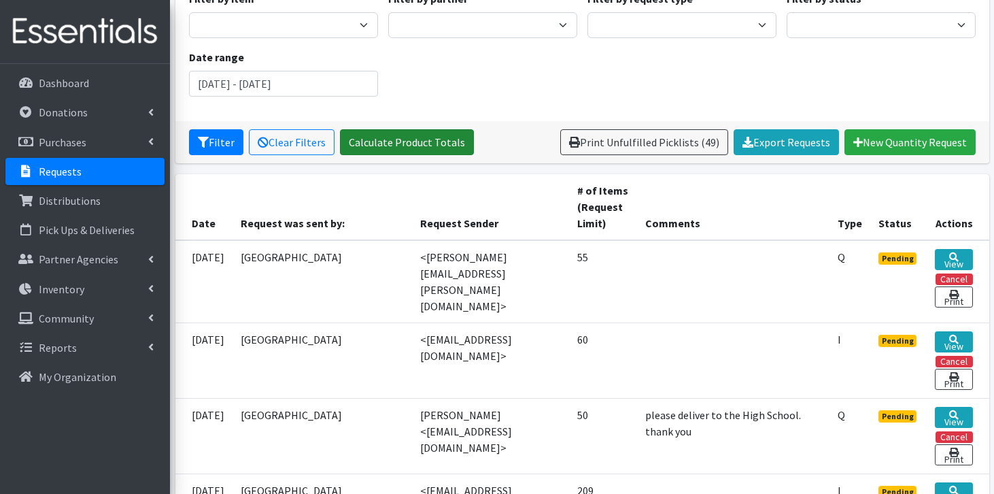
scroll to position [228, 0]
